Goal: Task Accomplishment & Management: Manage account settings

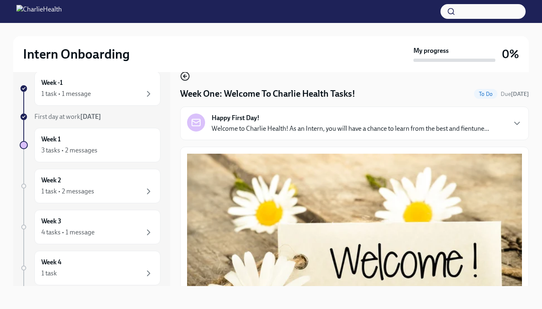
click at [187, 79] on icon "button" at bounding box center [185, 76] width 10 height 10
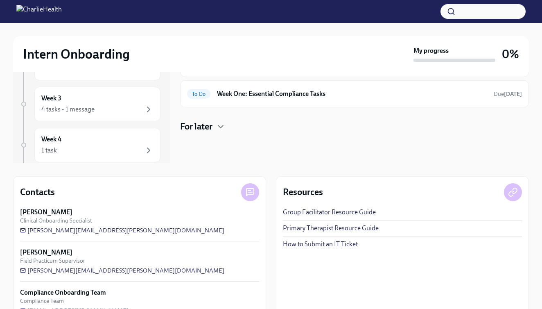
scroll to position [146, 0]
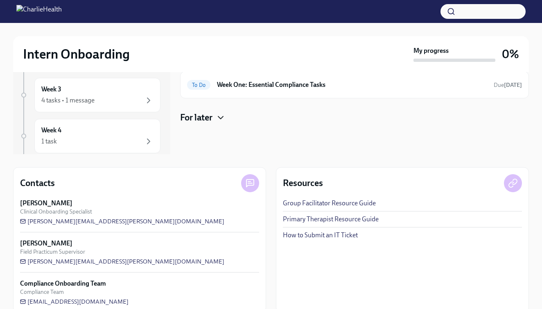
click at [223, 118] on icon "button" at bounding box center [221, 118] width 10 height 10
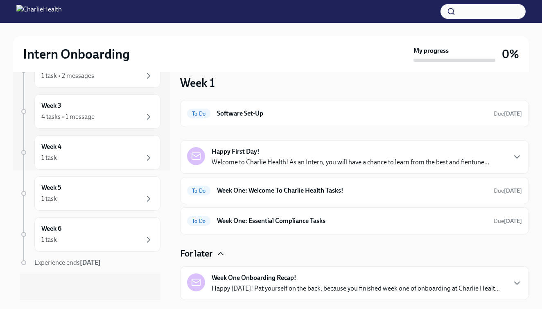
scroll to position [0, 0]
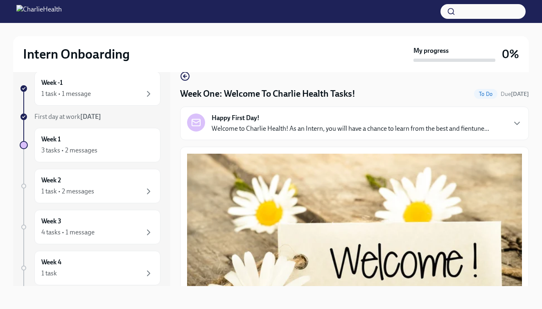
click at [62, 11] on img at bounding box center [38, 11] width 45 height 13
click at [256, 131] on p "Welcome to Charlie Health! As an Intern, you will have a chance to learn from t…" at bounding box center [351, 128] width 278 height 9
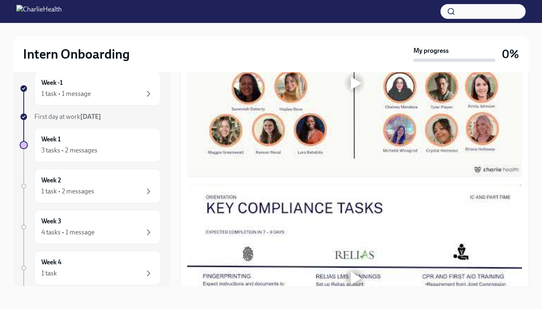
scroll to position [677, 0]
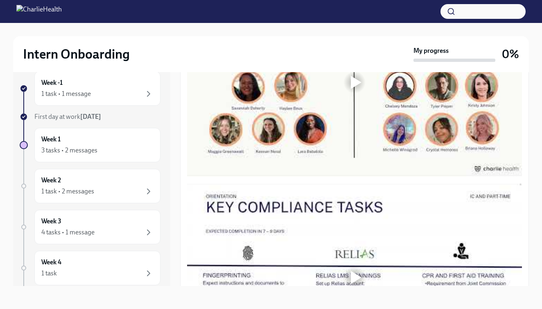
click at [351, 89] on div at bounding box center [356, 82] width 11 height 13
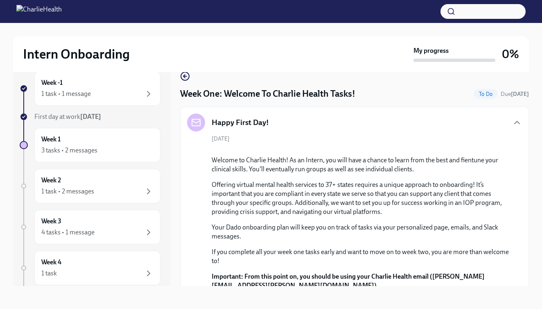
scroll to position [0, 0]
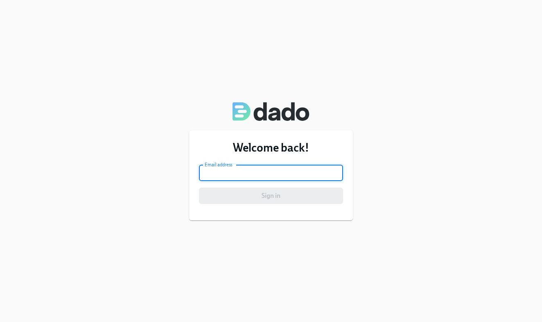
type input "k"
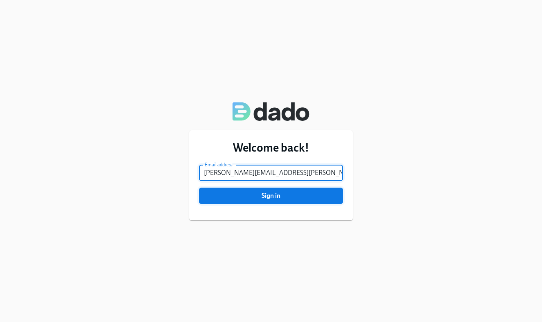
type input "[PERSON_NAME][EMAIL_ADDRESS][PERSON_NAME][DOMAIN_NAME]"
click at [287, 196] on span "Sign in" at bounding box center [271, 196] width 133 height 8
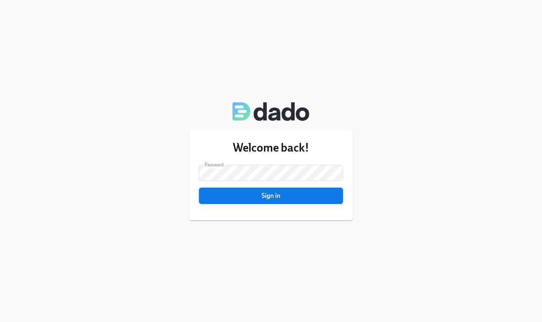
click at [224, 203] on button "Sign in" at bounding box center [271, 195] width 144 height 16
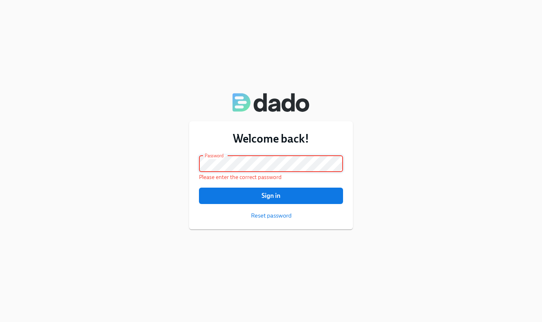
click at [180, 160] on div "Welcome back! Email address [PERSON_NAME][EMAIL_ADDRESS][PERSON_NAME][DOMAIN_NA…" at bounding box center [271, 161] width 542 height 322
click at [229, 195] on span "Sign in" at bounding box center [271, 196] width 133 height 8
click at [266, 216] on span "Reset password" at bounding box center [271, 215] width 41 height 8
